Goal: Navigation & Orientation: Find specific page/section

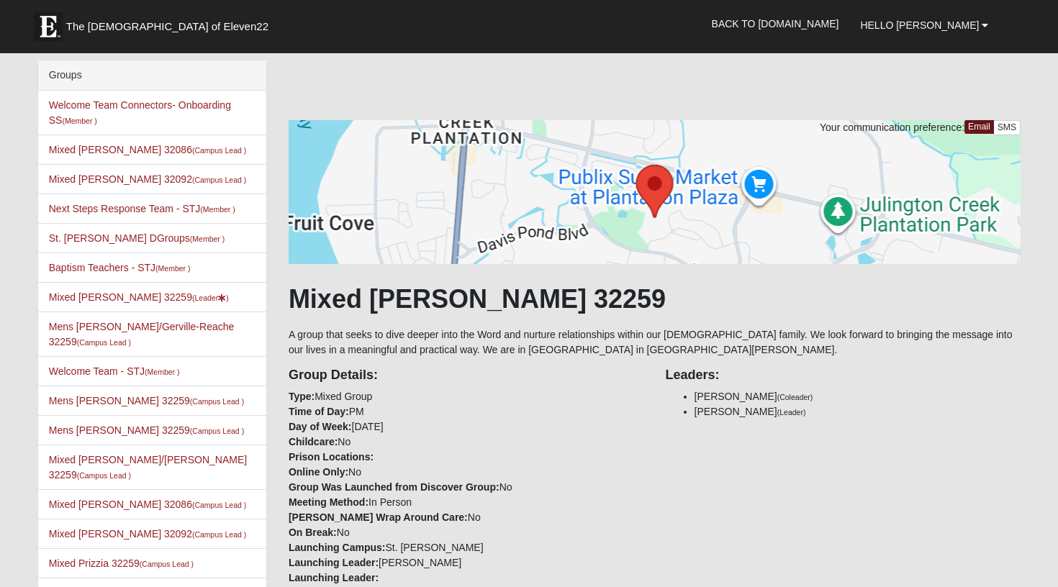
scroll to position [108, 0]
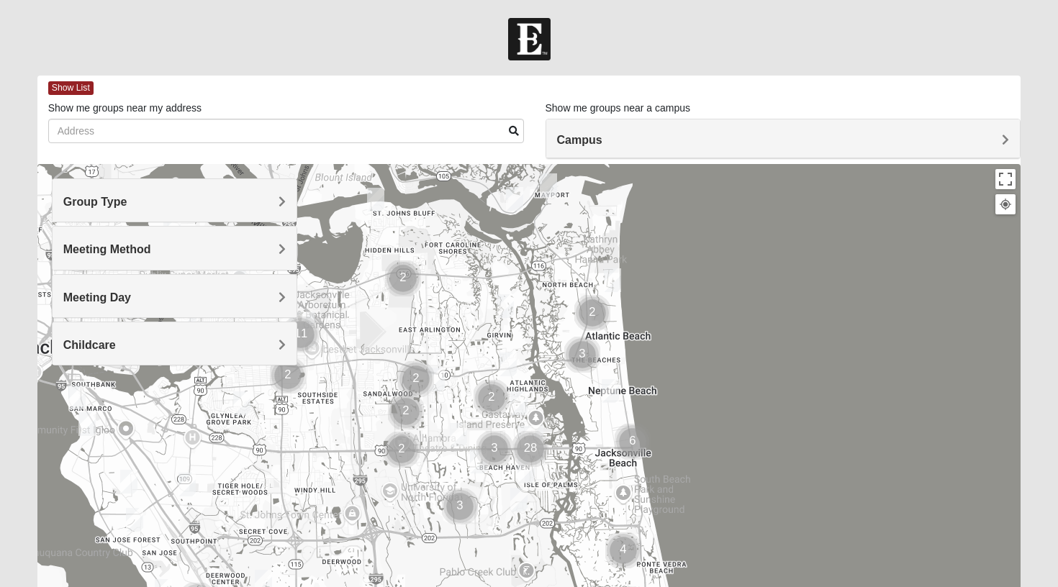
click at [271, 204] on h4 "Group Type" at bounding box center [174, 202] width 223 height 14
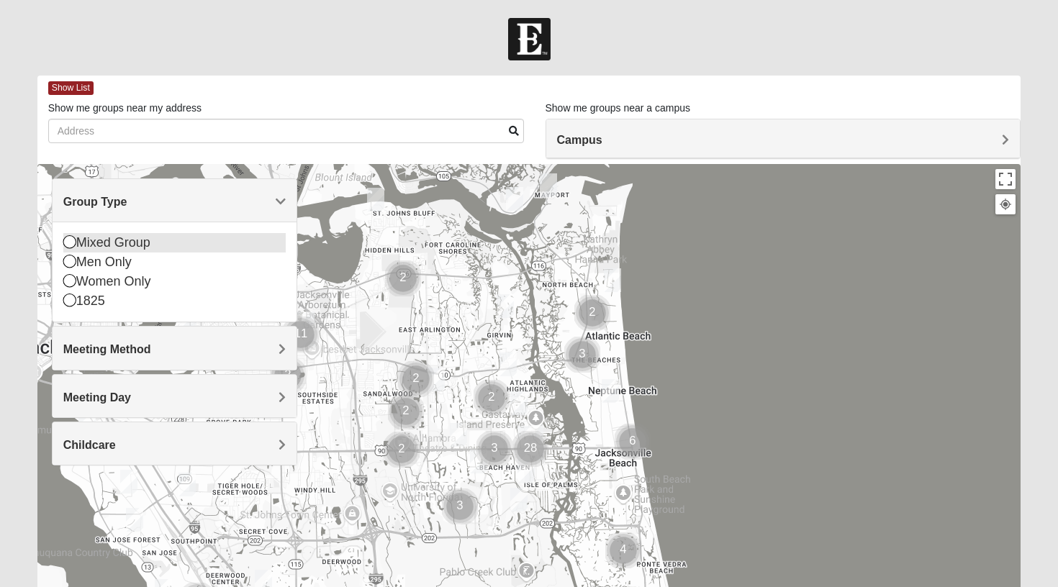
click at [116, 238] on div "Mixed Group" at bounding box center [174, 242] width 223 height 19
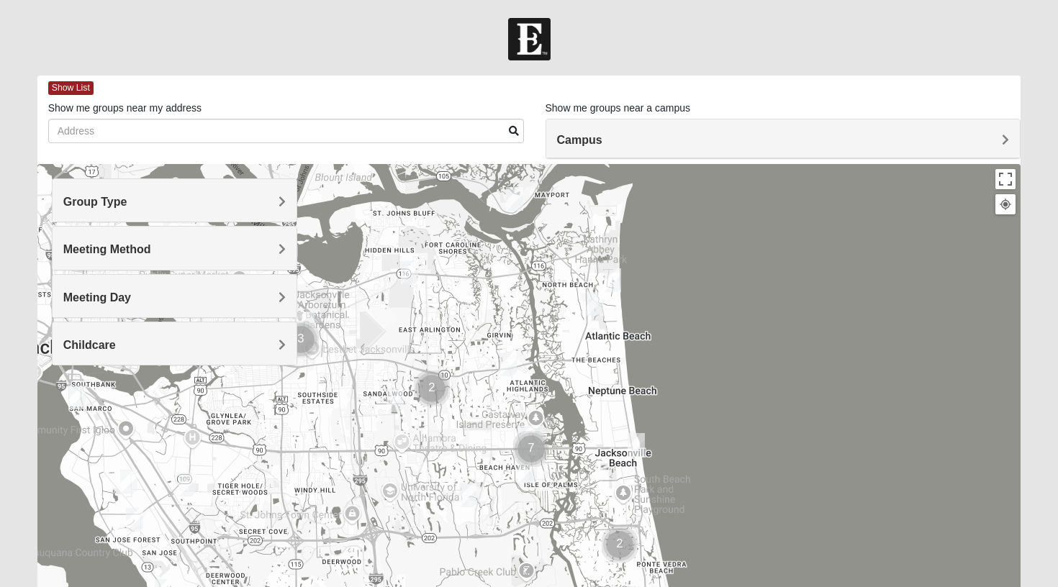
click at [228, 248] on h4 "Meeting Method" at bounding box center [174, 250] width 223 height 14
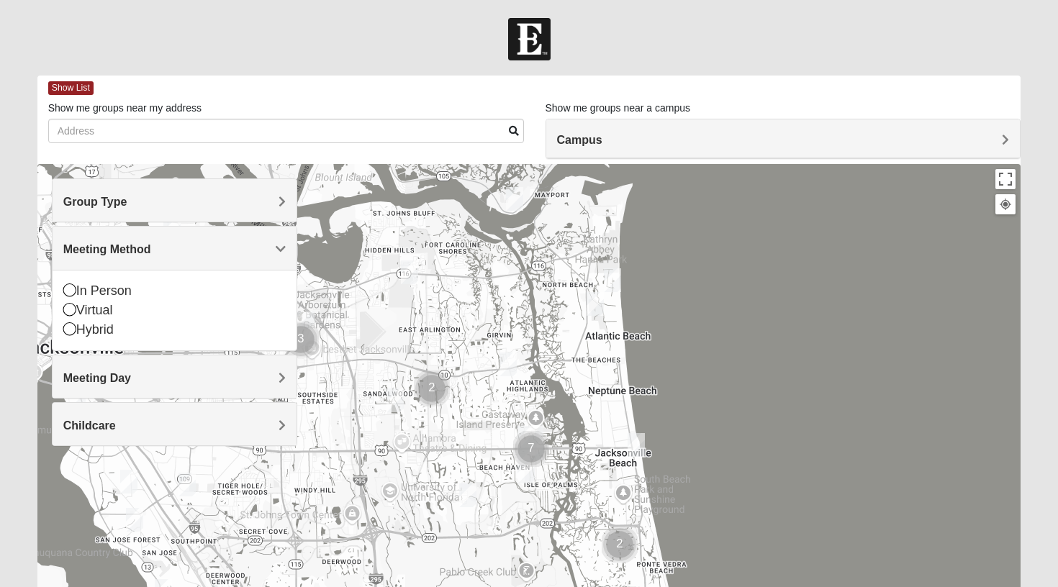
click at [225, 361] on div "Meeting Day" at bounding box center [175, 377] width 245 height 42
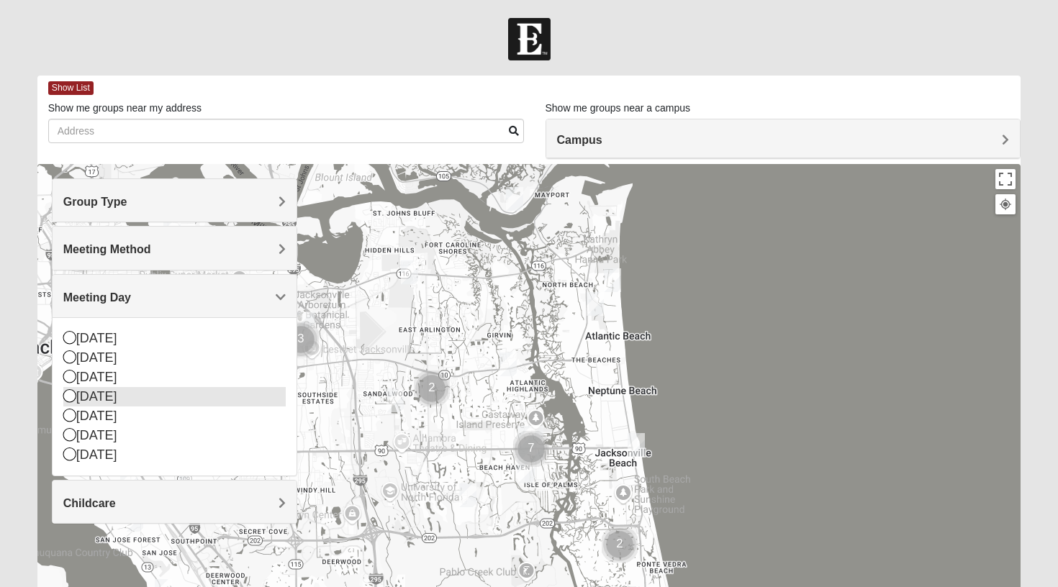
click at [130, 388] on div "Wednesday" at bounding box center [174, 396] width 223 height 19
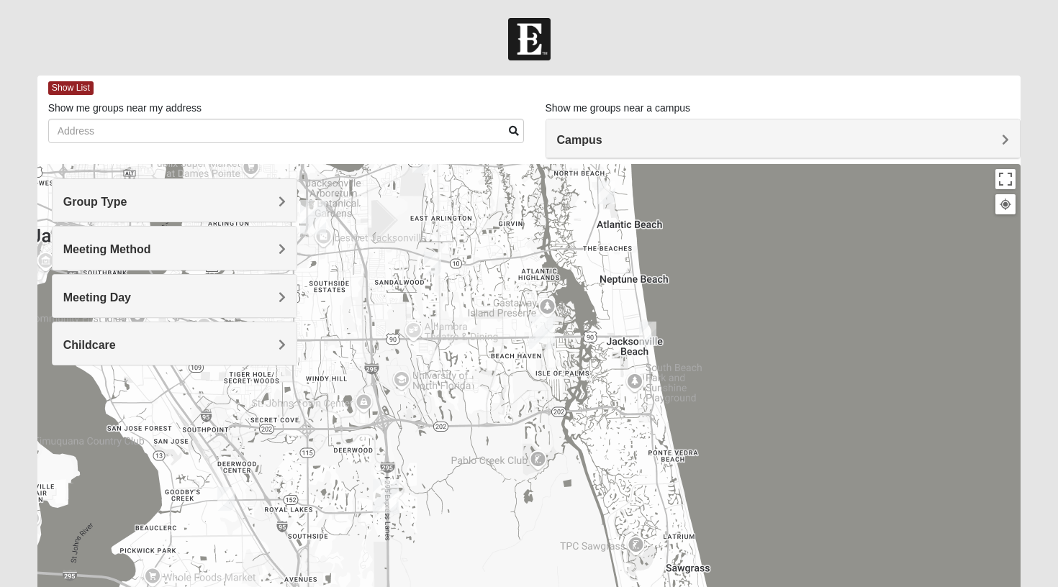
drag, startPoint x: 743, startPoint y: 455, endPoint x: 765, endPoint y: 264, distance: 192.1
click at [765, 265] on div at bounding box center [529, 452] width 984 height 576
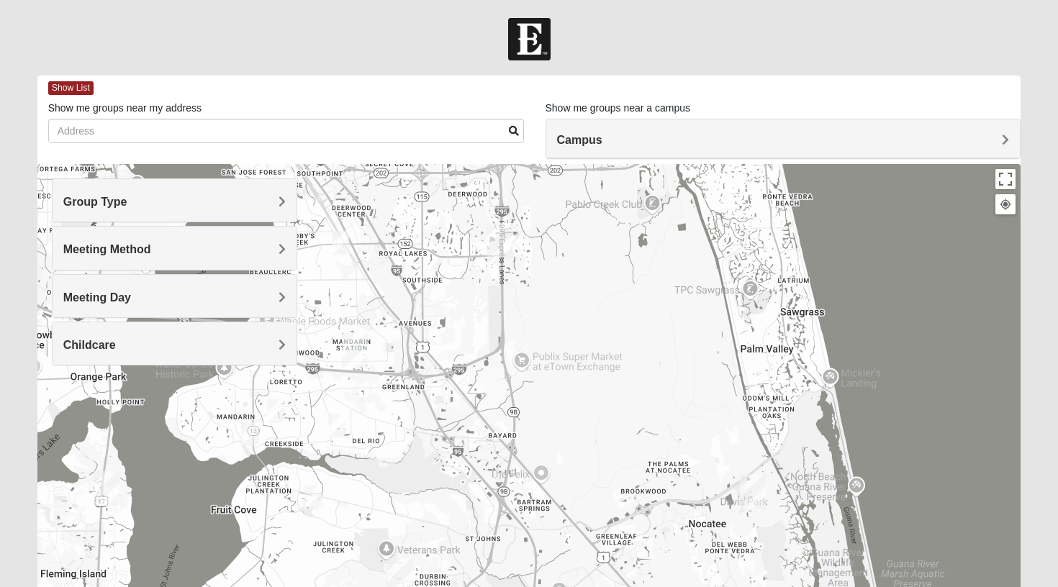
drag, startPoint x: 574, startPoint y: 453, endPoint x: 662, endPoint y: 359, distance: 128.8
click at [662, 359] on div at bounding box center [529, 452] width 984 height 576
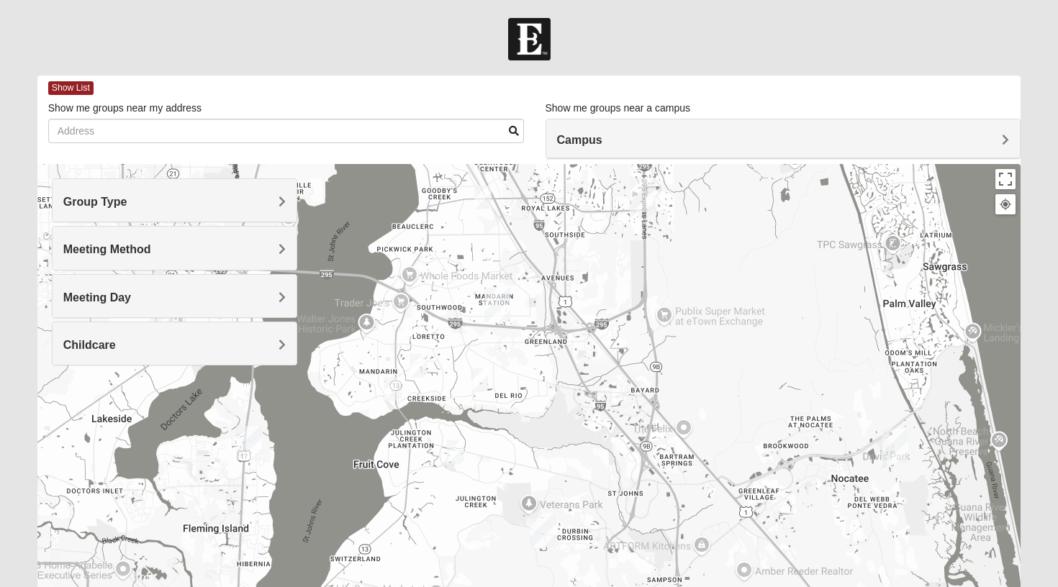
drag, startPoint x: 480, startPoint y: 431, endPoint x: 623, endPoint y: 384, distance: 149.8
click at [623, 384] on div at bounding box center [529, 452] width 984 height 576
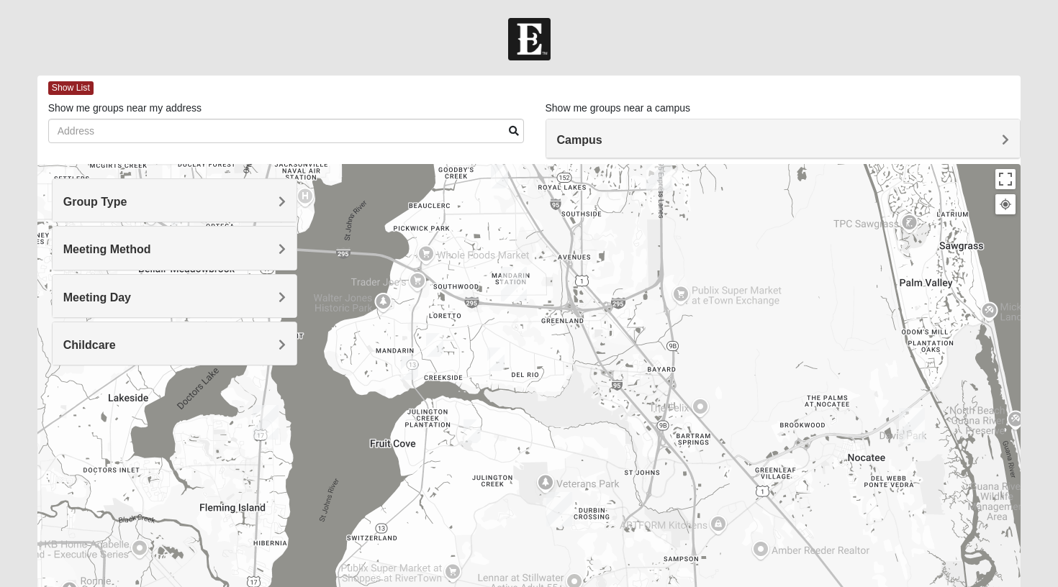
drag, startPoint x: 571, startPoint y: 455, endPoint x: 588, endPoint y: 432, distance: 28.8
click at [588, 432] on div at bounding box center [529, 452] width 984 height 576
click at [472, 433] on img "Mixed Perez 32259" at bounding box center [472, 432] width 17 height 24
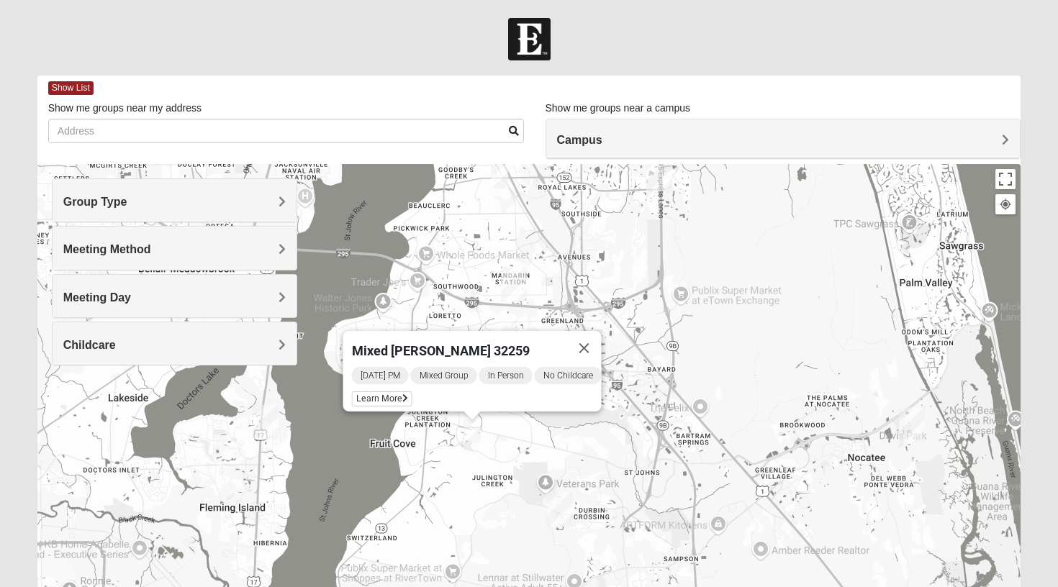
click at [697, 373] on div "Mixed Perez 32259 Wednesday PM Mixed Group In Person No Childcare Learn More" at bounding box center [529, 452] width 984 height 576
click at [600, 336] on button "Close" at bounding box center [584, 348] width 35 height 35
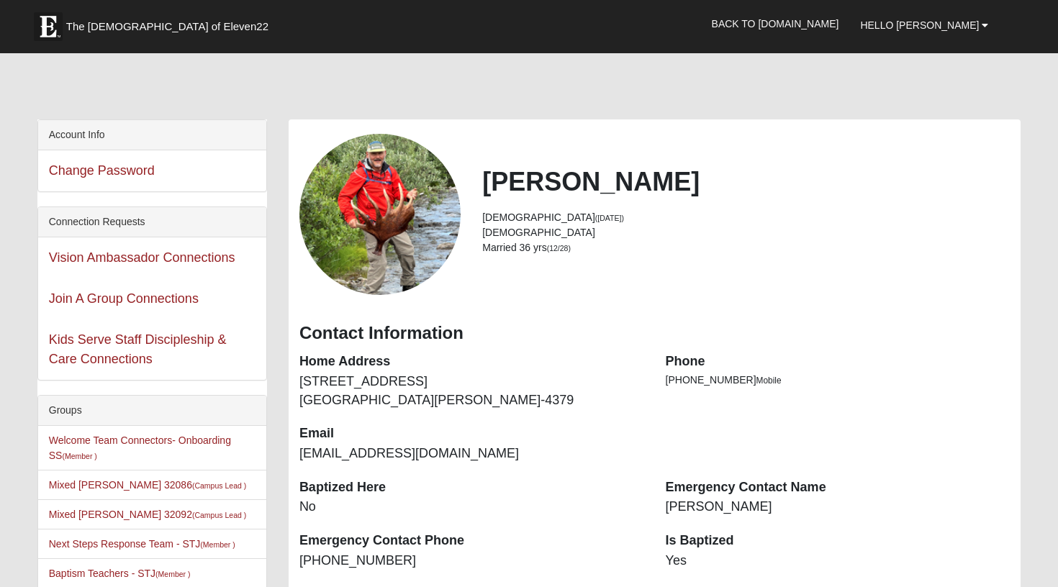
click at [138, 25] on span "The [DEMOGRAPHIC_DATA] of Eleven22" at bounding box center [167, 26] width 202 height 14
